Goal: Check status: Check status

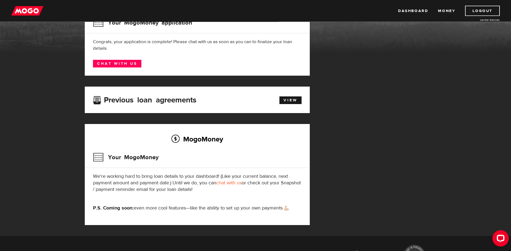
scroll to position [20, 0]
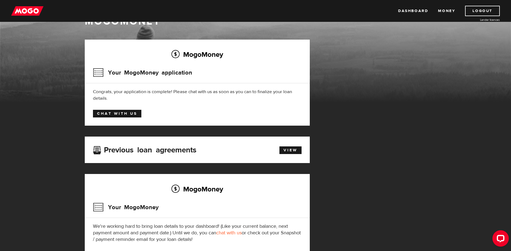
click at [120, 112] on link "Chat with us" at bounding box center [117, 114] width 48 height 8
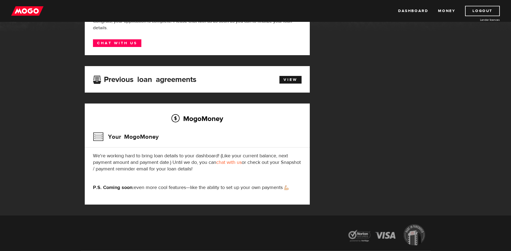
scroll to position [48, 0]
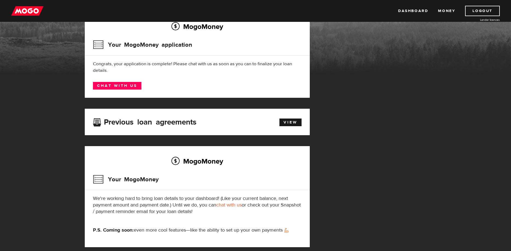
click at [133, 45] on h3 "Your MogoMoney application" at bounding box center [142, 45] width 99 height 14
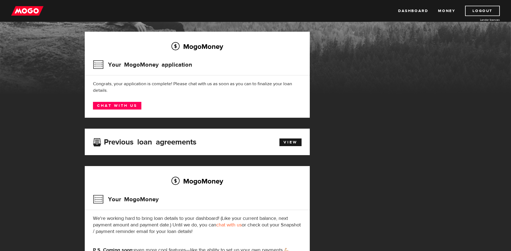
scroll to position [28, 0]
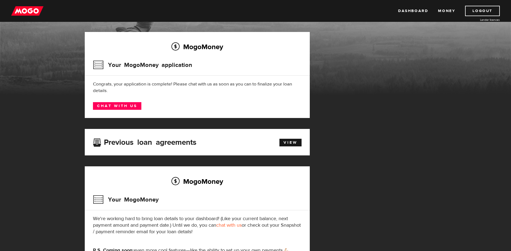
click at [94, 84] on div "Congrats, your application is complete! Please chat with us as soon as you can …" at bounding box center [197, 87] width 209 height 13
click at [143, 77] on div "MogoMoney Your MogoMoney application Congrats, your application is complete! Pl…" at bounding box center [197, 75] width 225 height 86
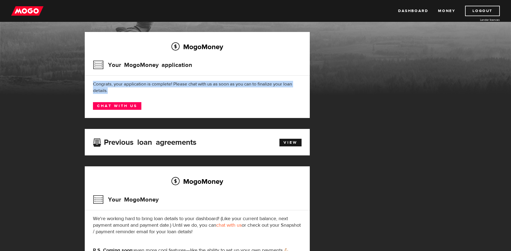
drag, startPoint x: 91, startPoint y: 82, endPoint x: 111, endPoint y: 92, distance: 22.0
click at [111, 92] on div "MogoMoney Your MogoMoney application Congrats, your application is complete! Pl…" at bounding box center [197, 75] width 225 height 86
copy div "Congrats, your application is complete! Please chat with us as soon as you can …"
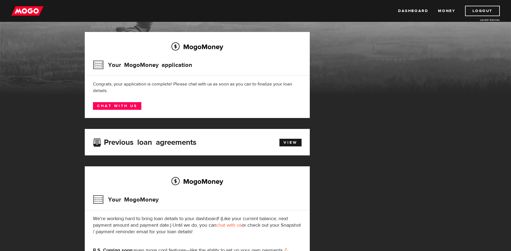
click at [160, 73] on div "Your MogoMoney application" at bounding box center [197, 67] width 209 height 18
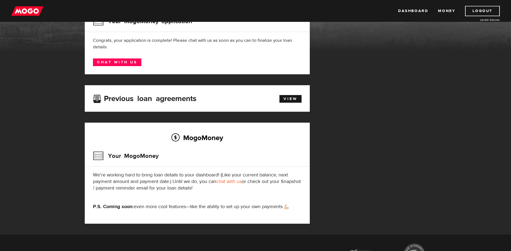
scroll to position [84, 0]
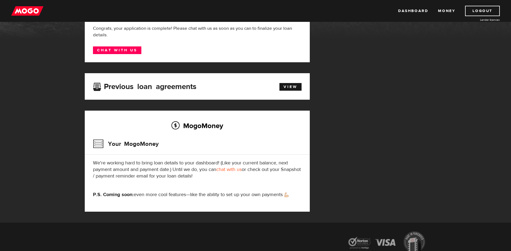
drag, startPoint x: 100, startPoint y: 144, endPoint x: 146, endPoint y: 130, distance: 48.5
click at [100, 144] on h3 "Your MogoMoney" at bounding box center [126, 144] width 66 height 14
click at [193, 125] on h2 "MogoMoney" at bounding box center [197, 125] width 209 height 11
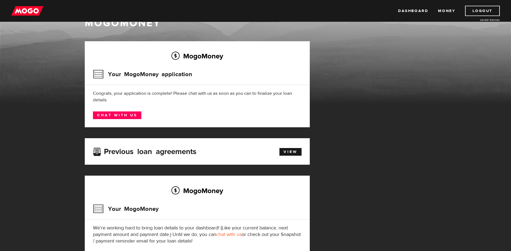
scroll to position [0, 0]
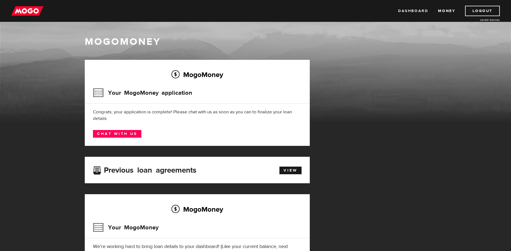
click at [406, 10] on link "Dashboard" at bounding box center [413, 11] width 30 height 10
